Goal: Task Accomplishment & Management: Manage account settings

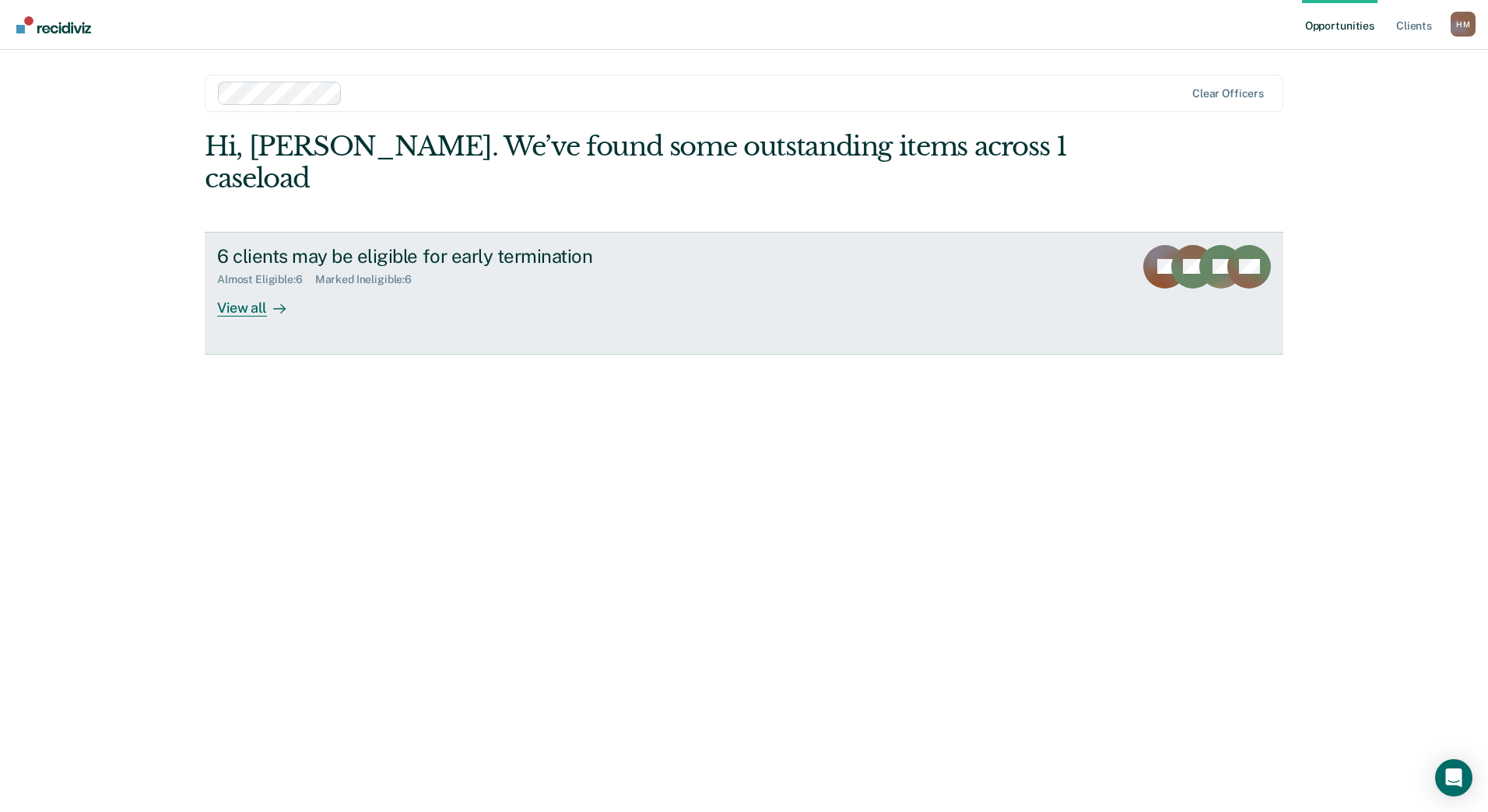
click at [248, 287] on div "View all" at bounding box center [260, 302] width 87 height 31
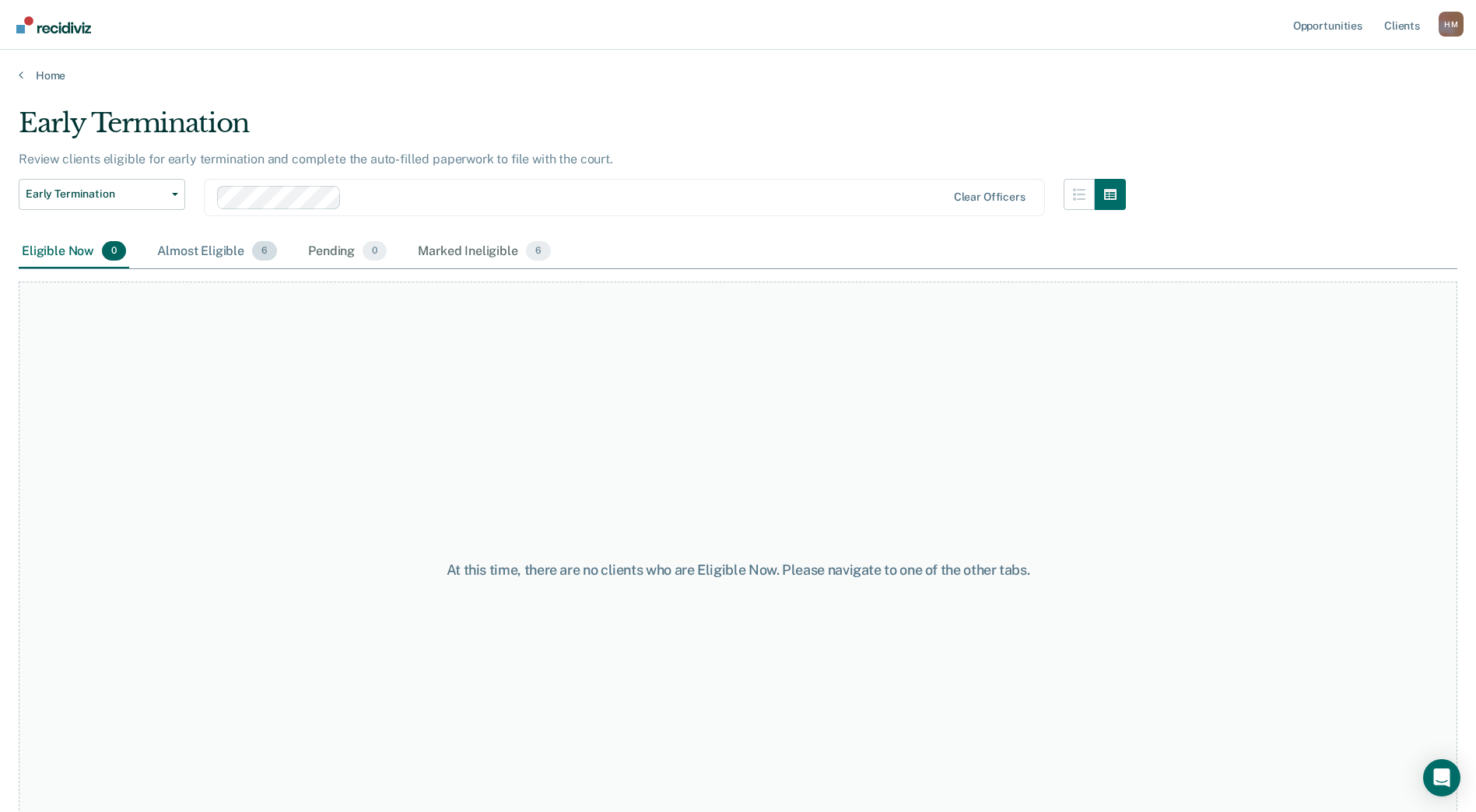
click at [174, 250] on div "Almost Eligible 6" at bounding box center [217, 252] width 126 height 34
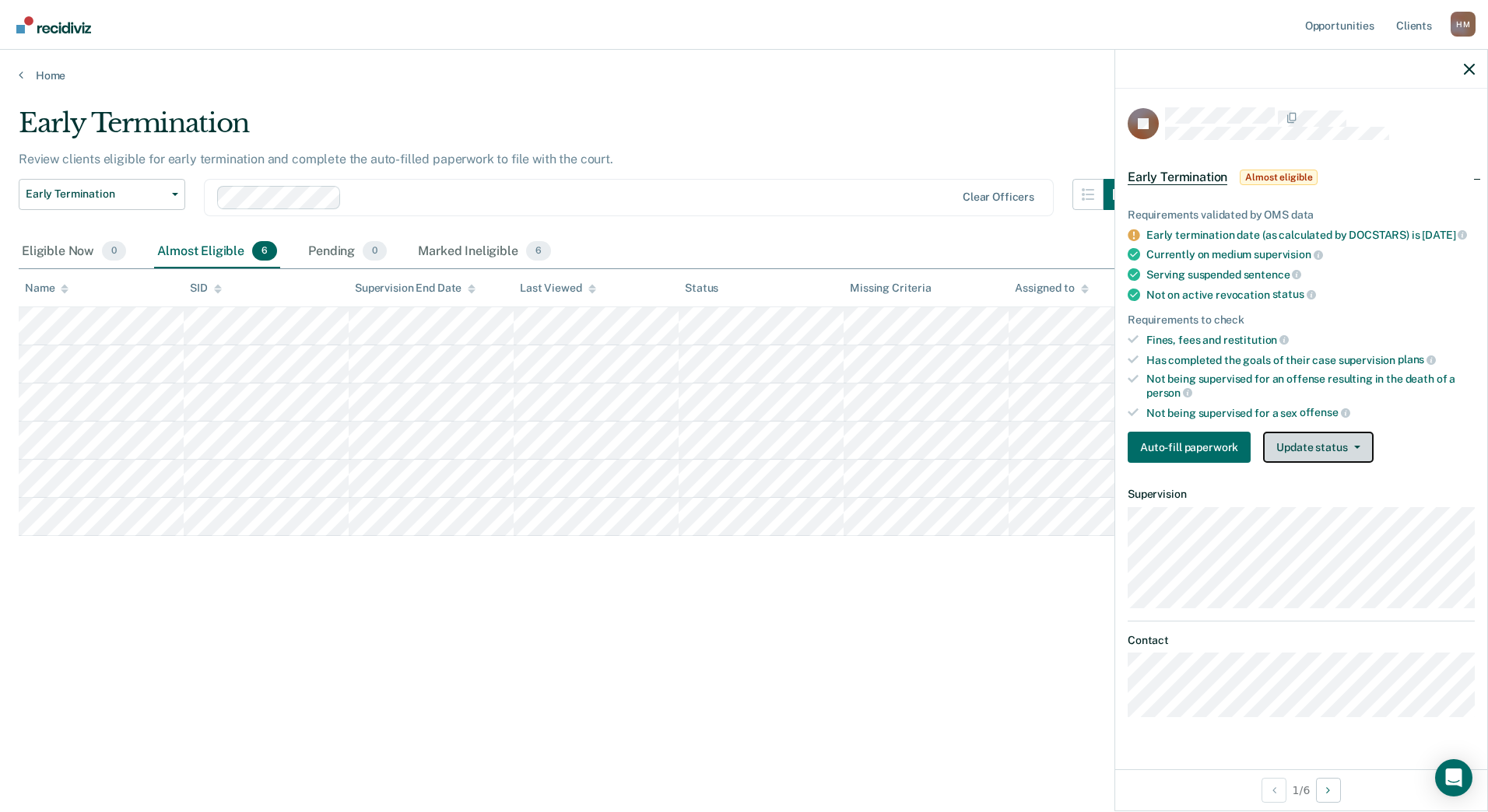
click at [1316, 463] on button "Update status" at bounding box center [1317, 446] width 110 height 31
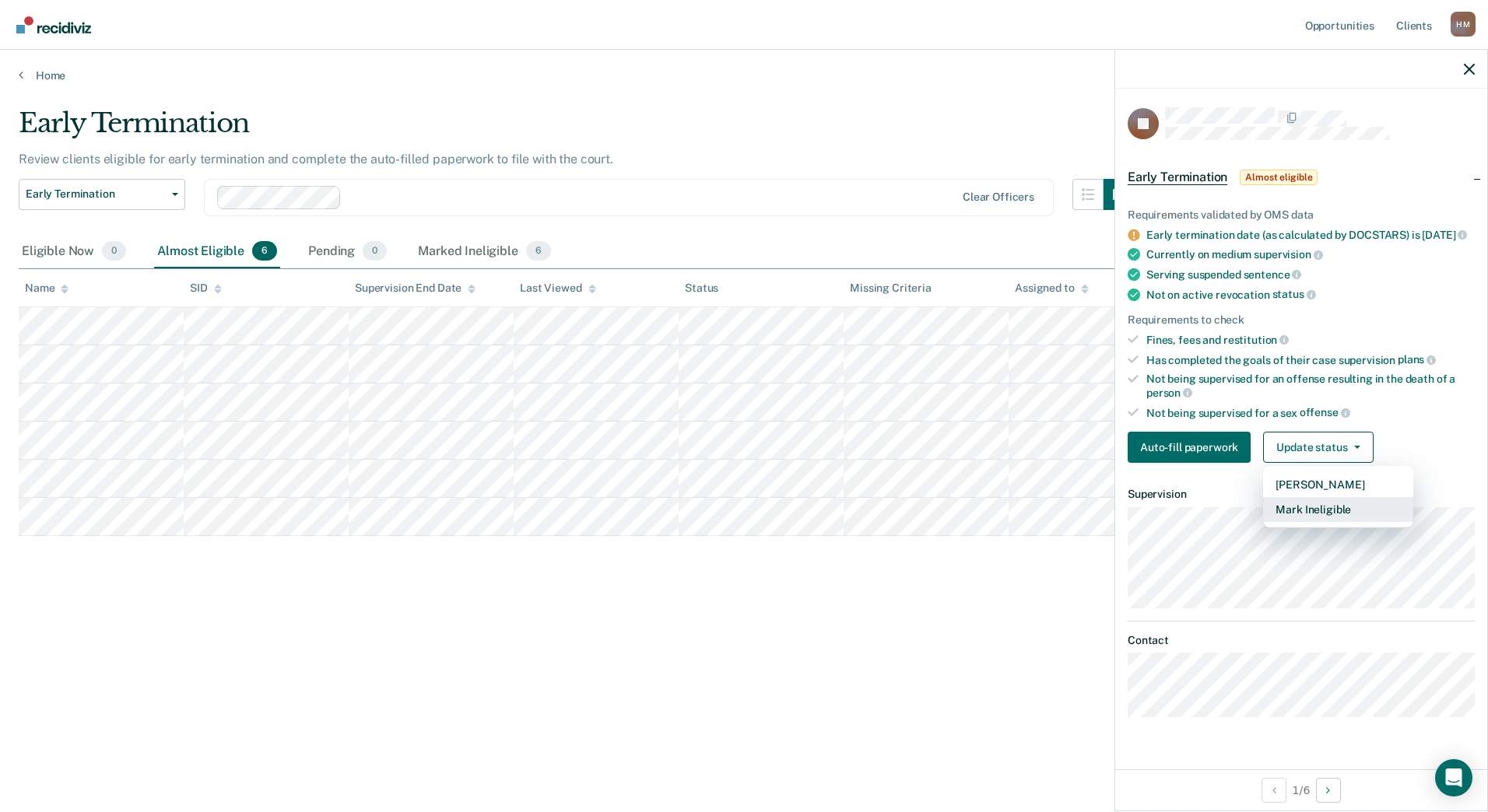
click at [1314, 518] on button "Mark Ineligible" at bounding box center [1337, 509] width 150 height 25
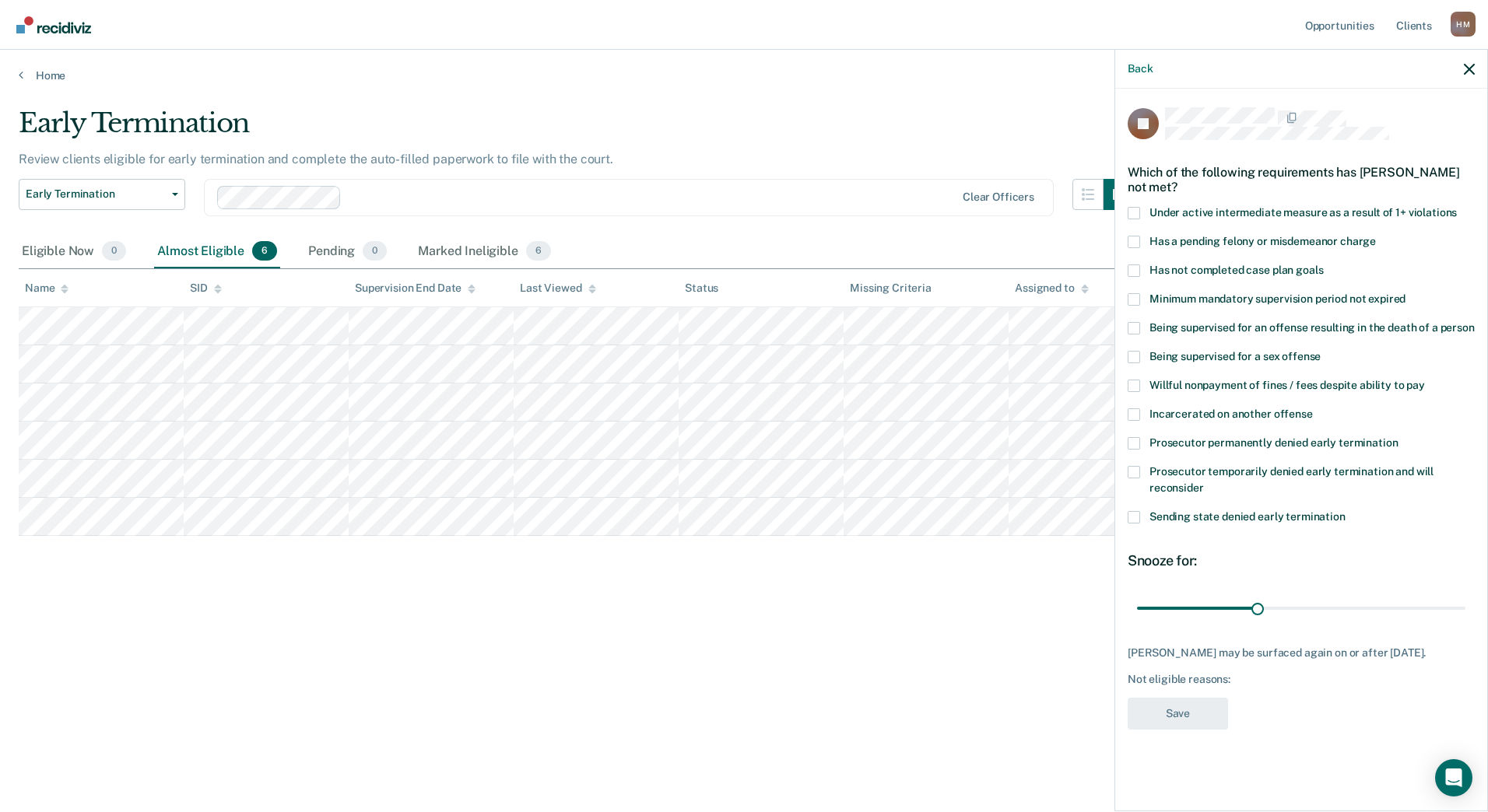
click at [1130, 273] on span at bounding box center [1134, 271] width 12 height 12
click at [1322, 265] on input "Has not completed case plan goals" at bounding box center [1322, 265] width 0 height 0
drag, startPoint x: 1261, startPoint y: 604, endPoint x: 1522, endPoint y: 598, distance: 261.1
type input "81"
click at [1465, 598] on input "range" at bounding box center [1300, 608] width 328 height 27
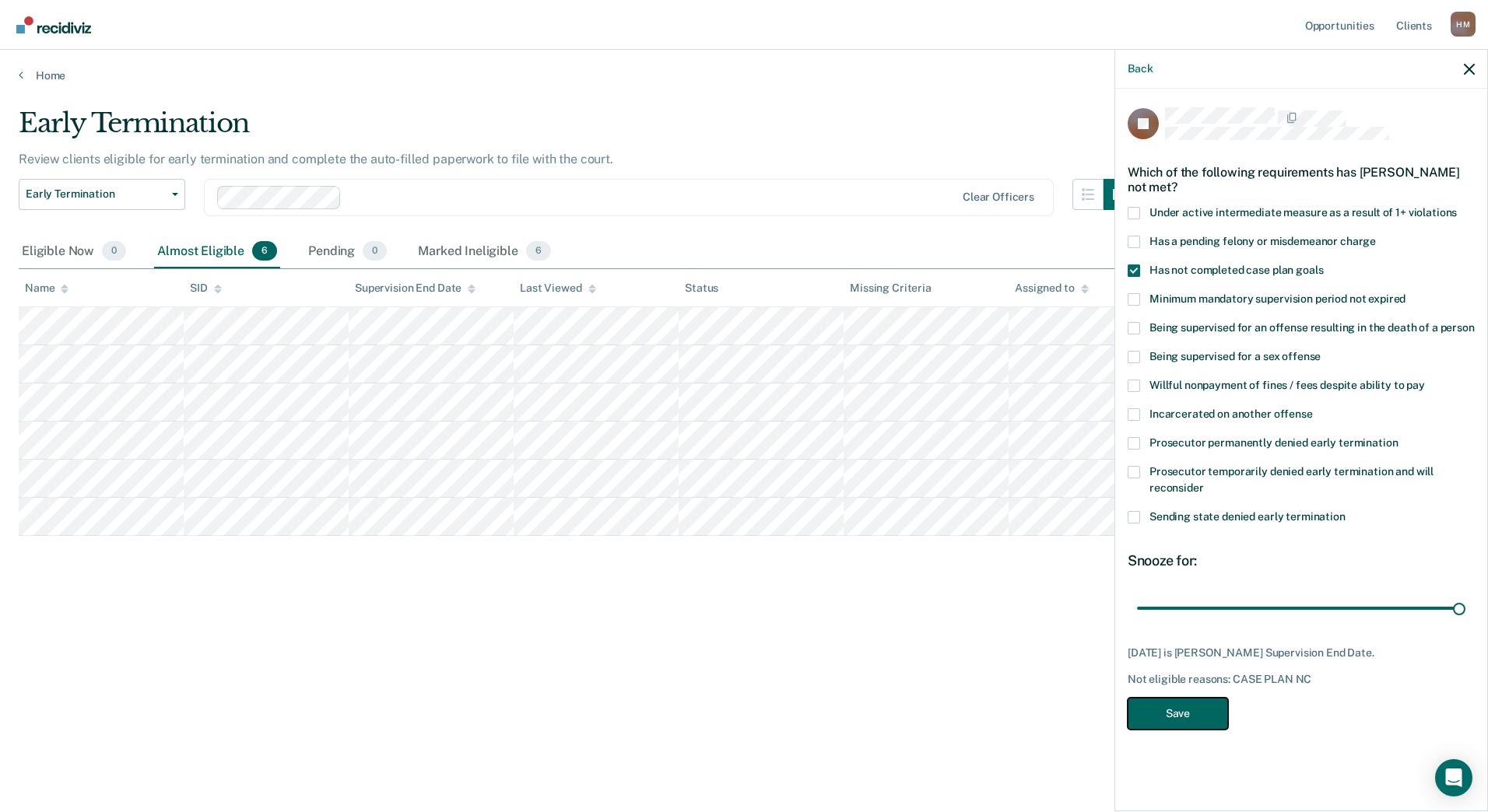
click at [1206, 716] on button "Save" at bounding box center [1178, 714] width 100 height 32
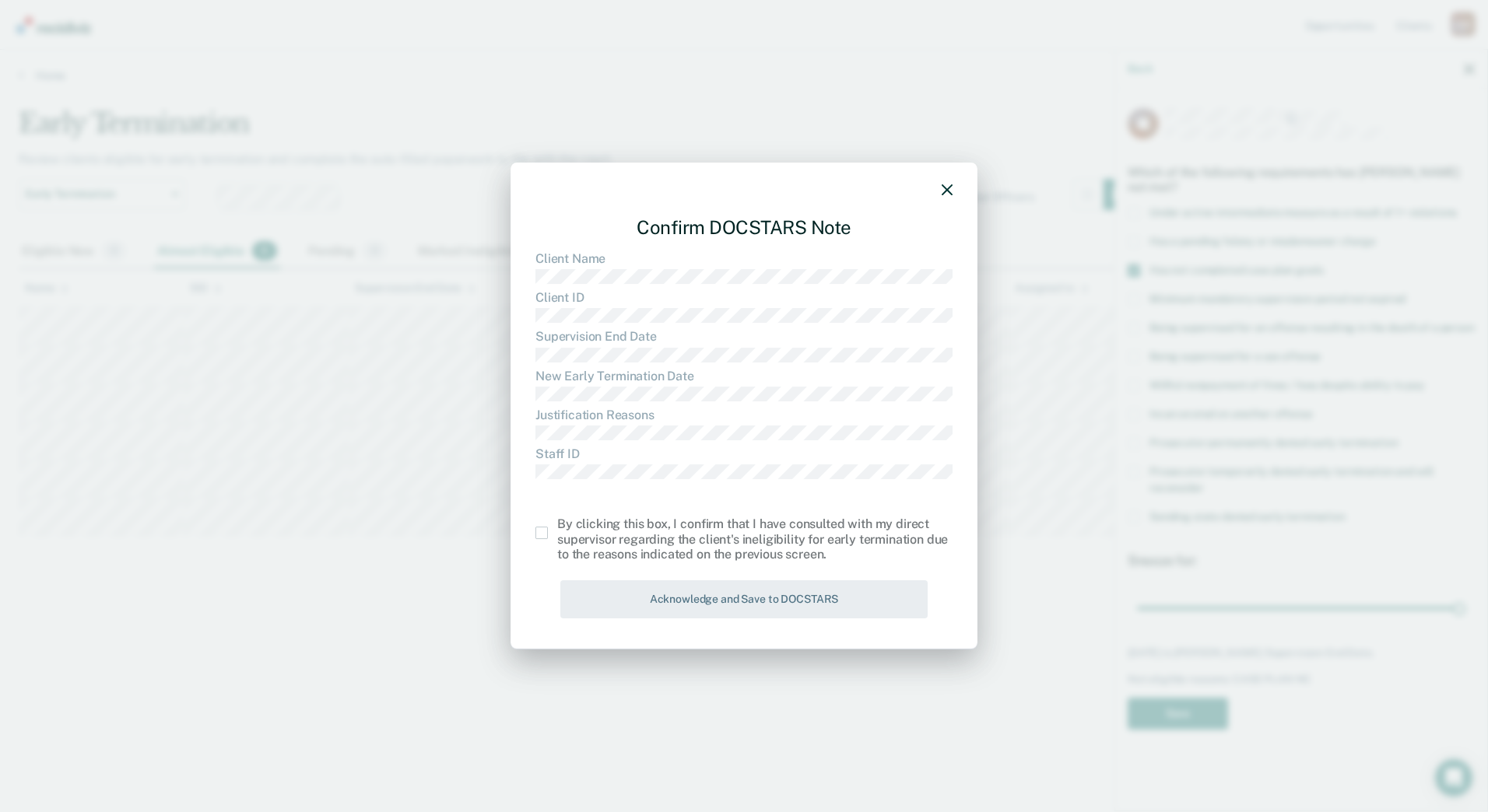
click at [542, 531] on span at bounding box center [541, 533] width 12 height 12
click at [557, 527] on input "checkbox" at bounding box center [557, 527] width 0 height 0
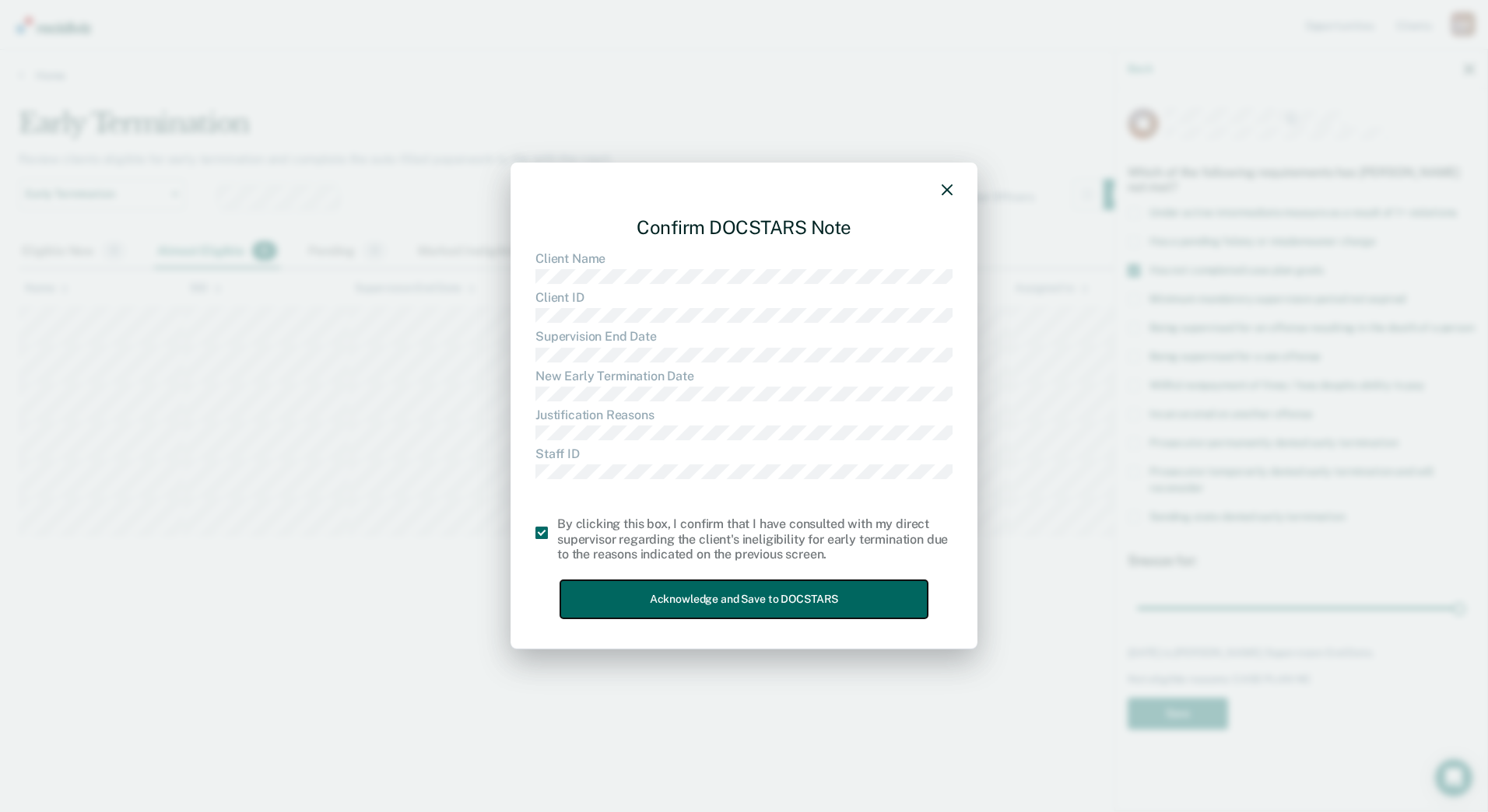
click at [801, 616] on button "Acknowledge and Save to DOCSTARS" at bounding box center [744, 599] width 367 height 38
